Goal: Navigation & Orientation: Go to known website

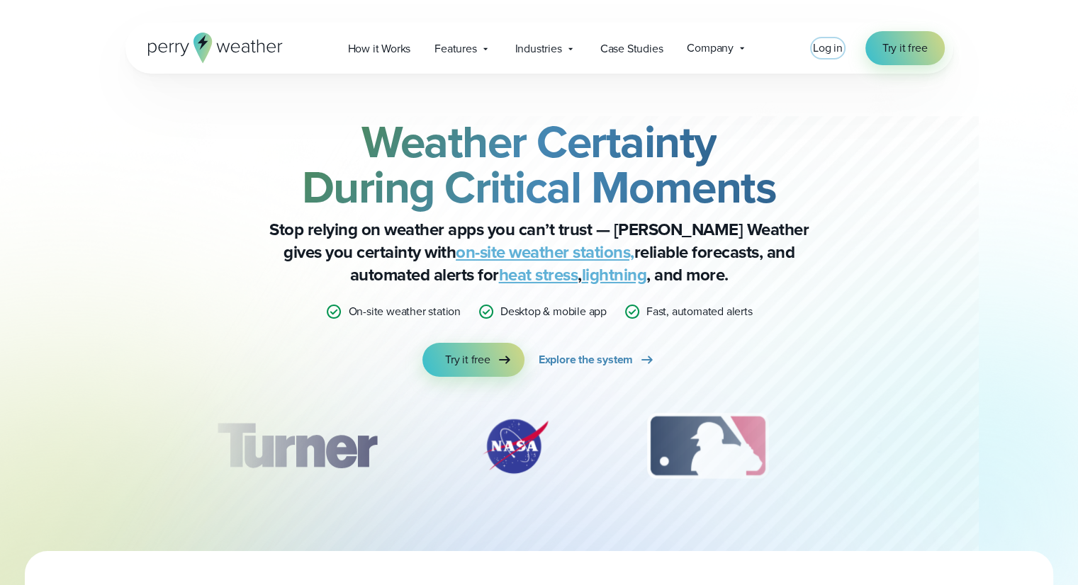
click at [816, 43] on span "Log in" at bounding box center [828, 48] width 30 height 16
click at [828, 49] on span "Log in" at bounding box center [828, 48] width 30 height 16
